Goal: Information Seeking & Learning: Check status

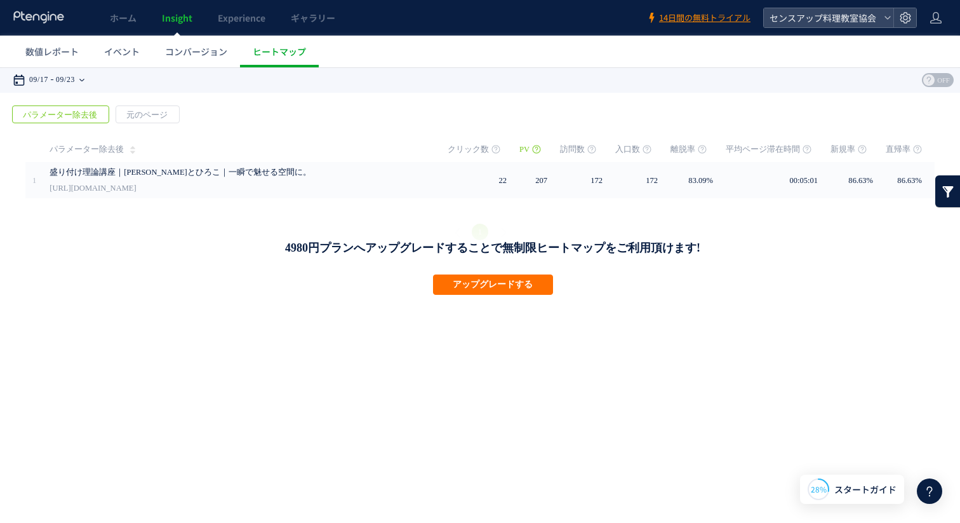
click at [87, 74] on div "09/17 09/23" at bounding box center [53, 79] width 80 height 25
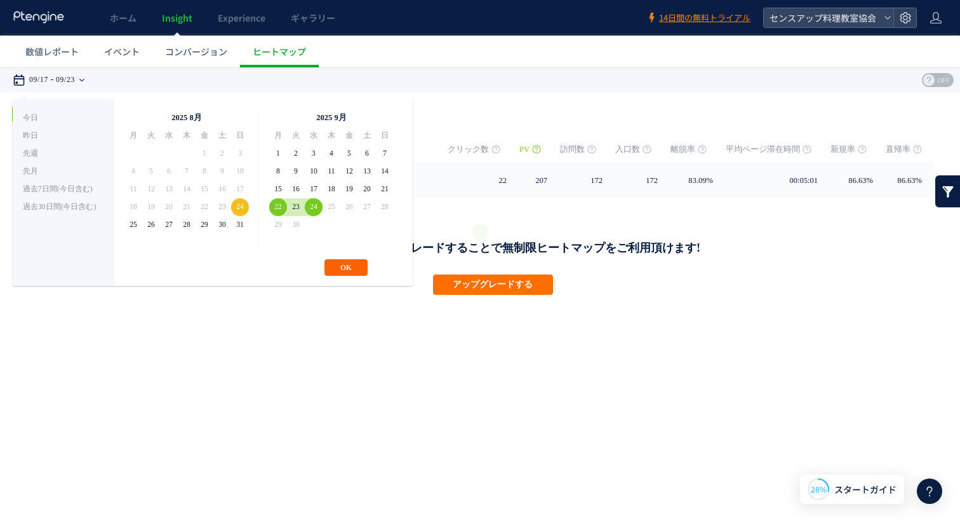
click at [350, 270] on button "OK" at bounding box center [346, 267] width 43 height 17
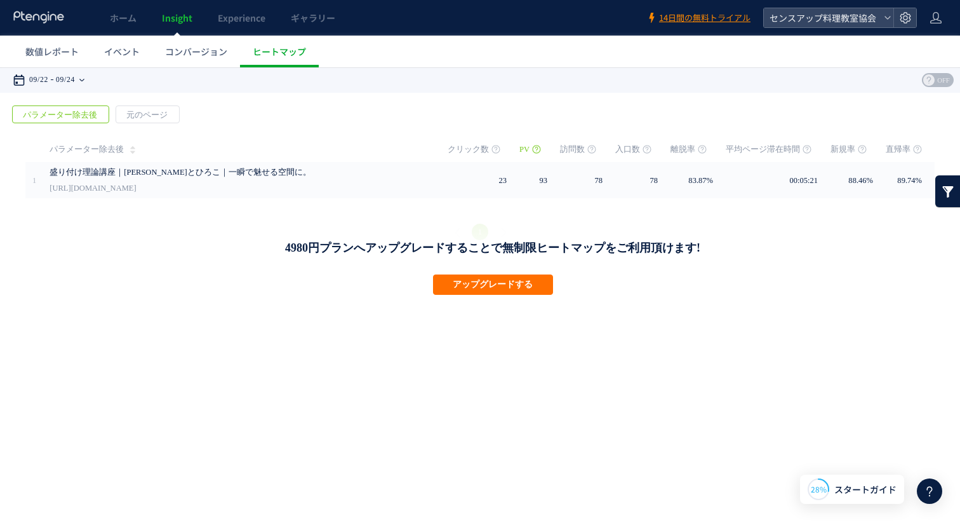
click at [69, 81] on time "09/24" at bounding box center [65, 79] width 19 height 25
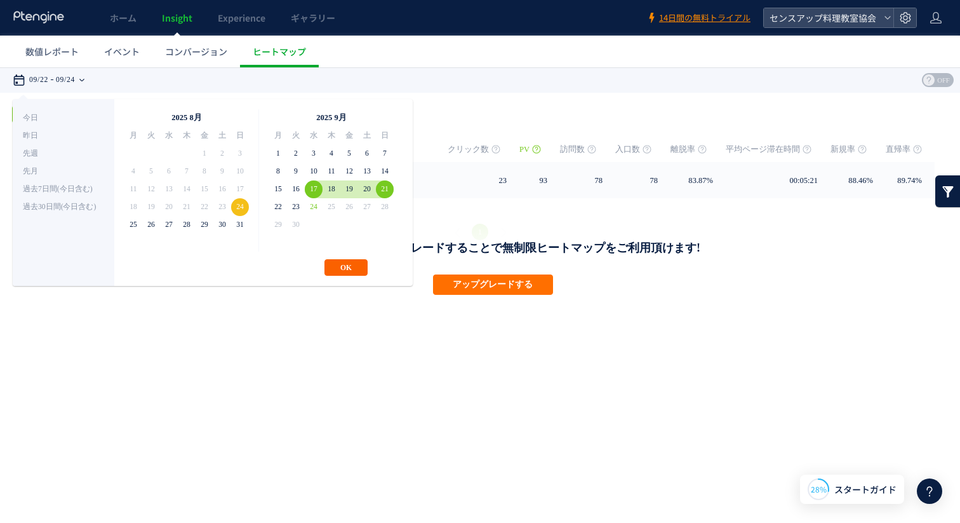
click at [344, 271] on button "OK" at bounding box center [346, 267] width 43 height 17
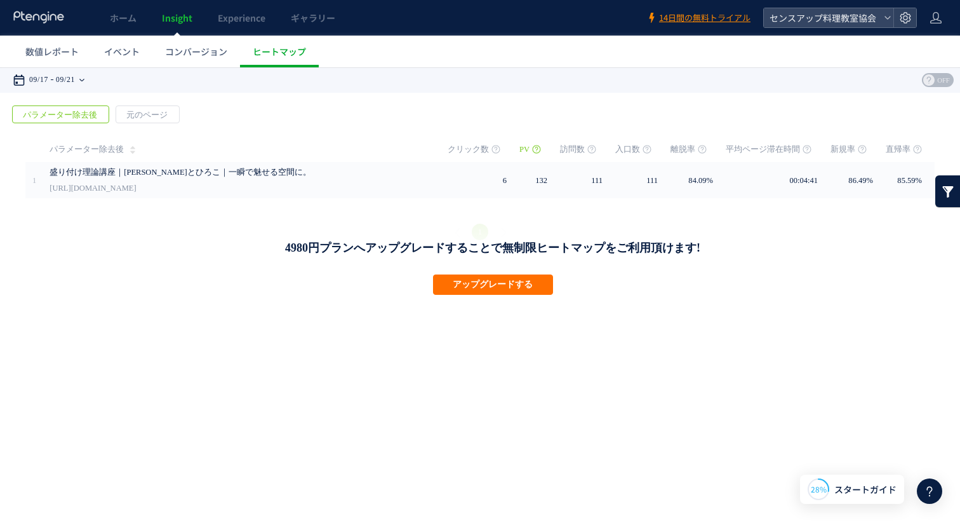
click at [75, 86] on time "09/21" at bounding box center [65, 79] width 19 height 25
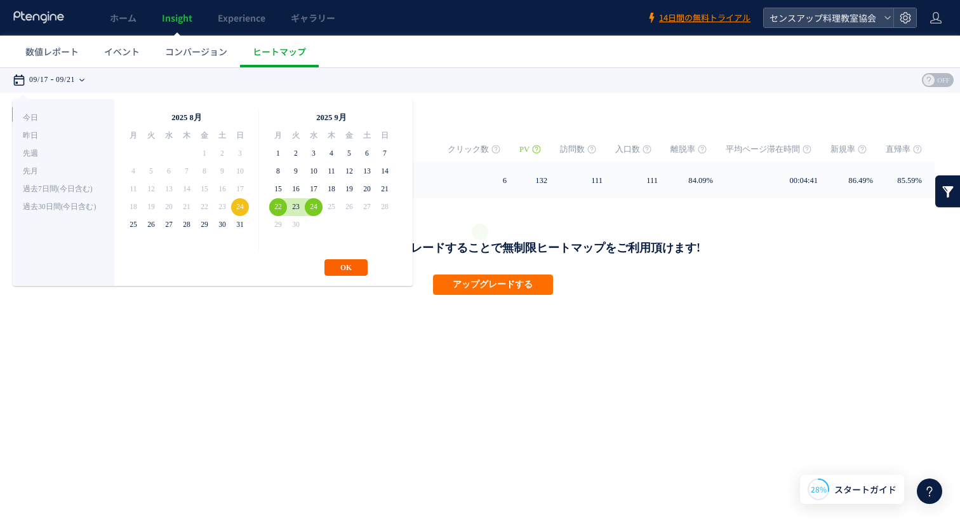
click at [353, 265] on button "OK" at bounding box center [346, 267] width 43 height 17
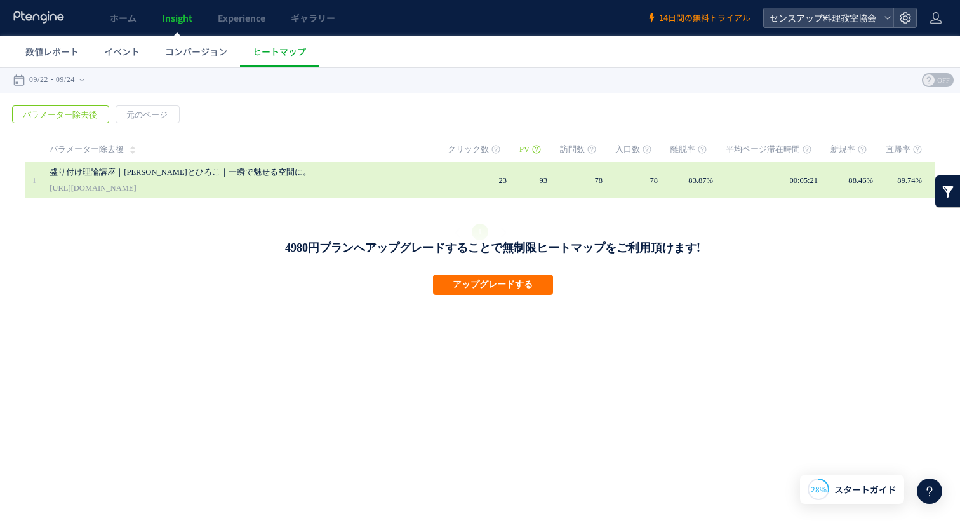
click at [136, 184] on link "[URL][DOMAIN_NAME]" at bounding box center [93, 187] width 86 height 15
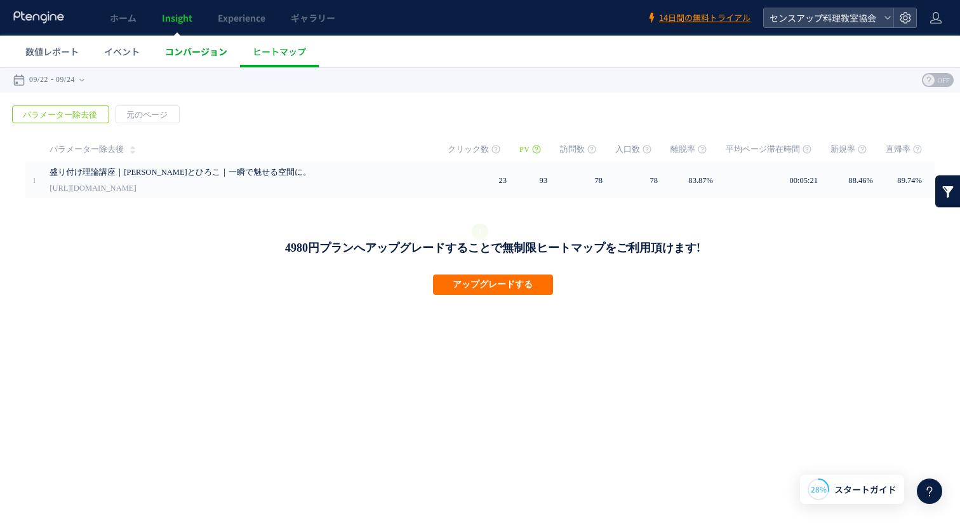
click at [199, 49] on span "コンバージョン" at bounding box center [196, 51] width 62 height 13
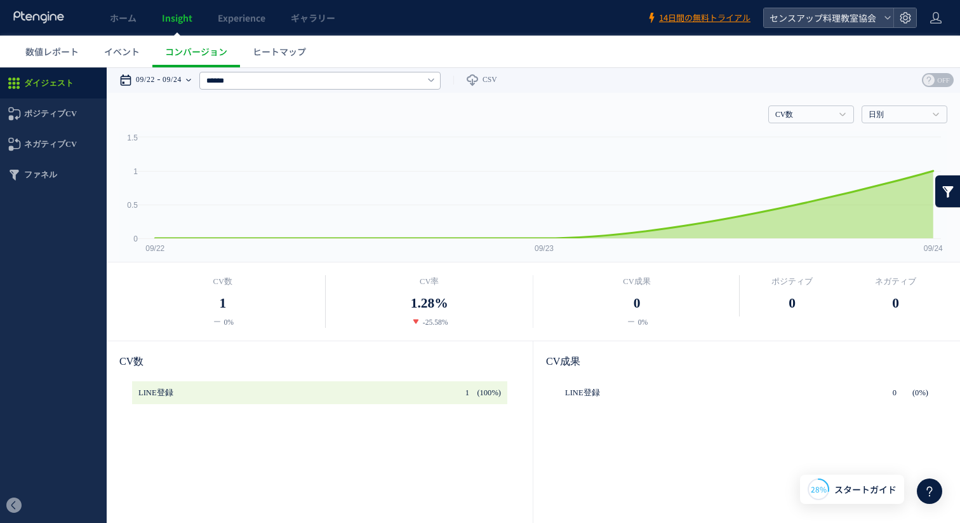
click at [182, 74] on time "09/24" at bounding box center [172, 79] width 19 height 25
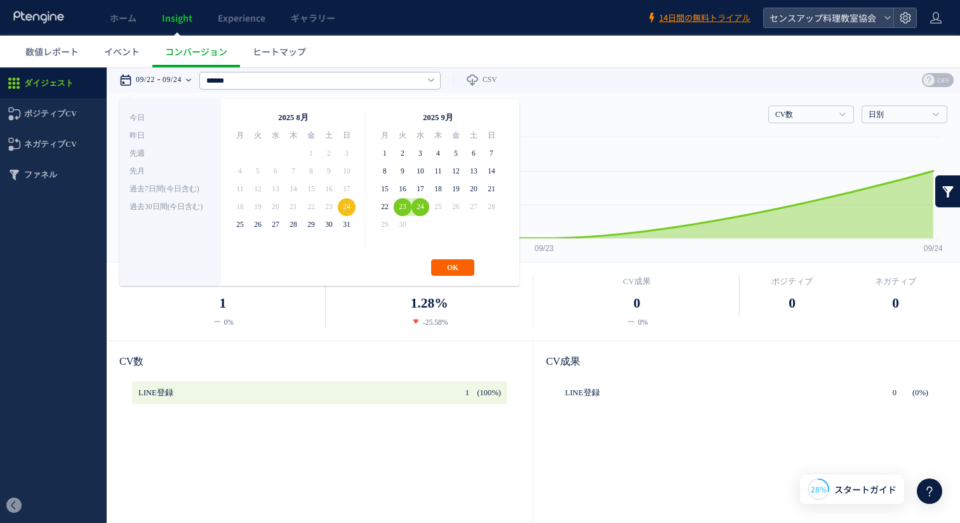
click at [443, 270] on button "OK" at bounding box center [452, 267] width 43 height 17
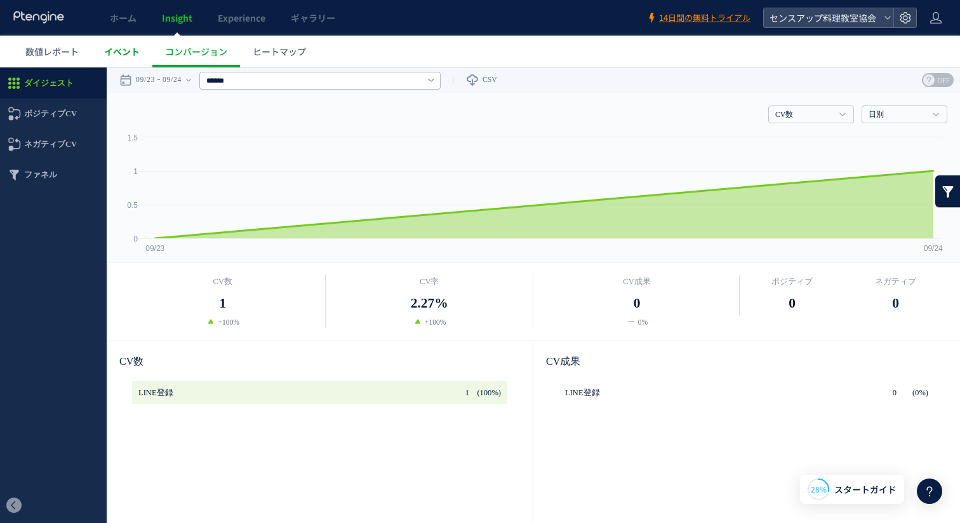
click at [126, 54] on span "イベント" at bounding box center [122, 51] width 36 height 13
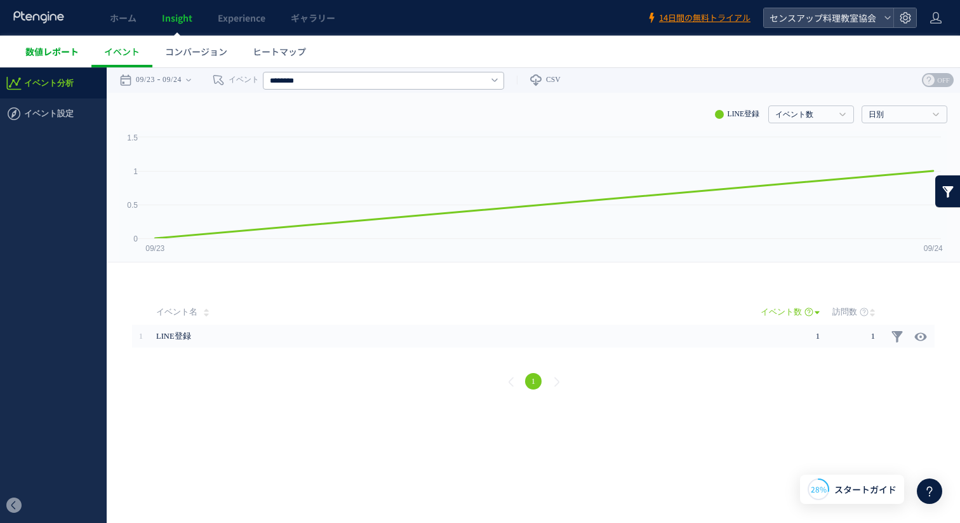
click at [64, 41] on link "数値レポート" at bounding box center [52, 52] width 79 height 32
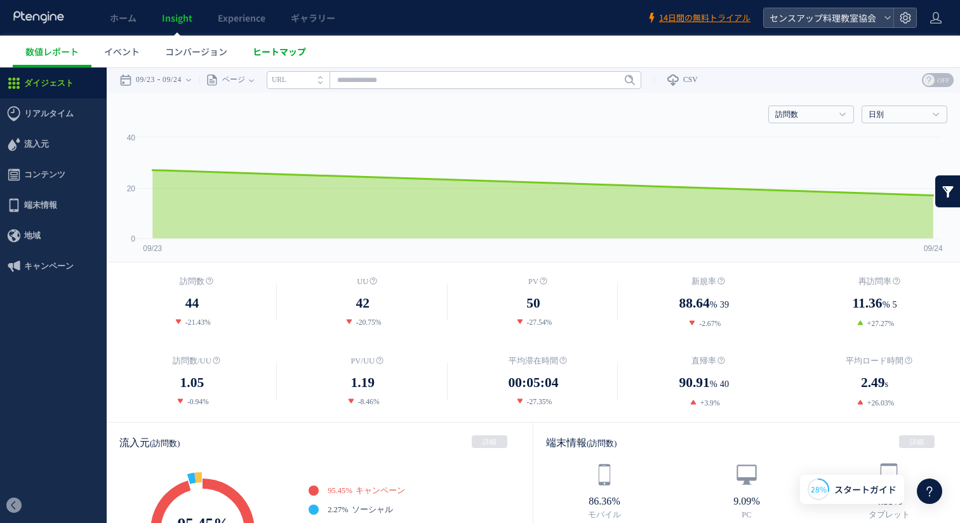
click at [309, 53] on link "ヒートマップ" at bounding box center [279, 52] width 79 height 32
